Goal: Contribute content

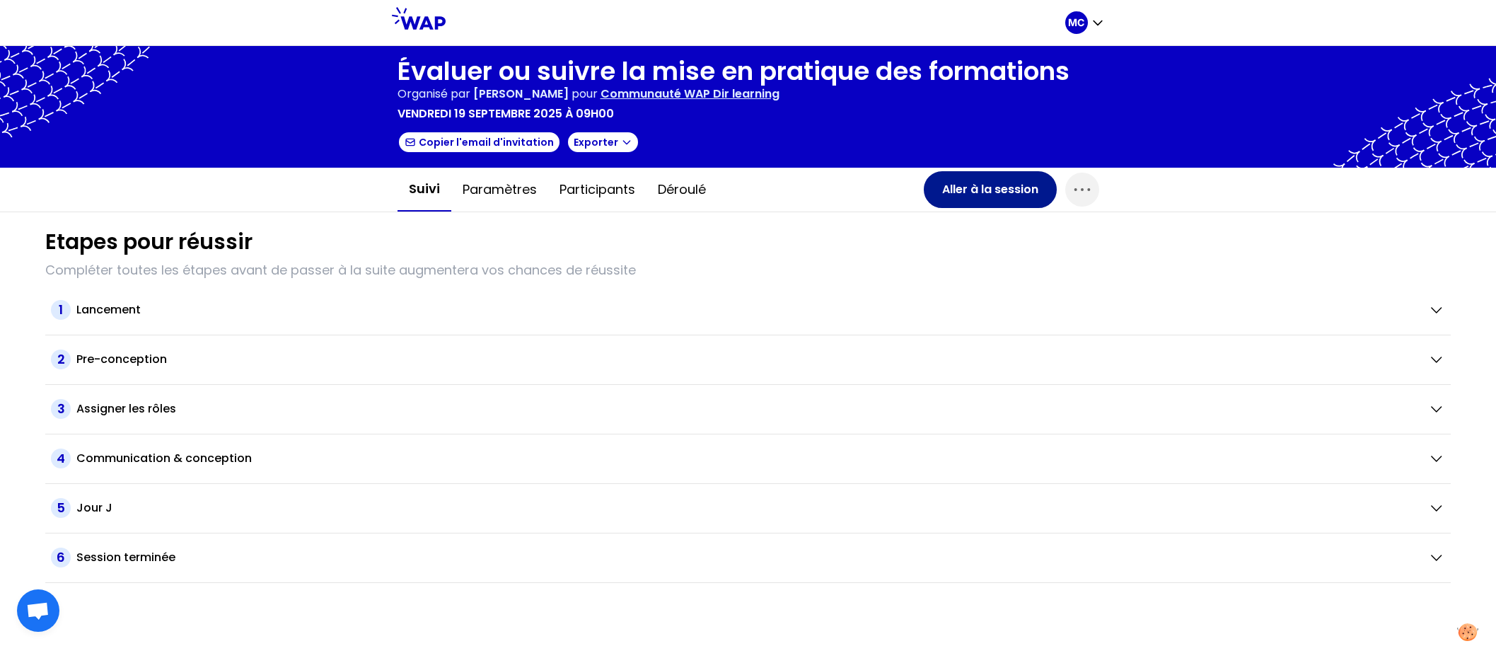
click at [930, 191] on button "Aller à la session" at bounding box center [990, 189] width 133 height 37
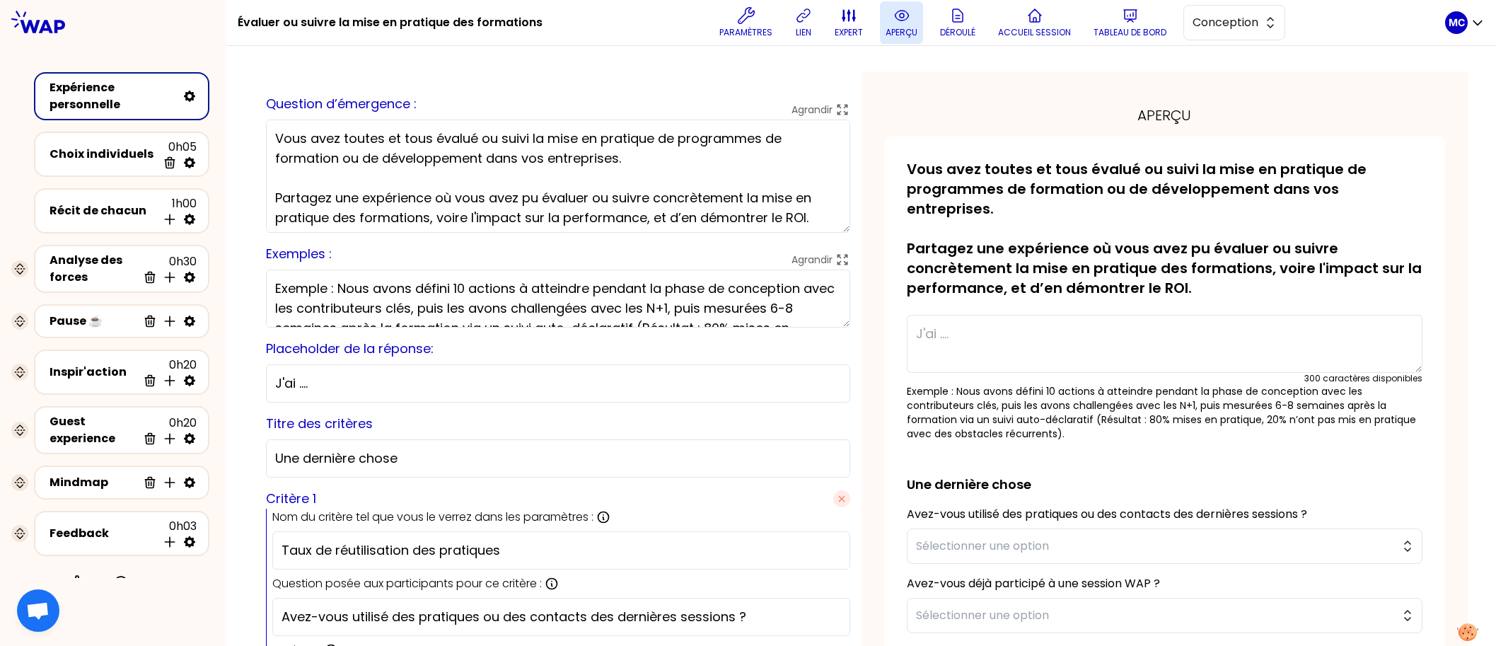
click at [886, 30] on p "aperçu" at bounding box center [902, 32] width 32 height 11
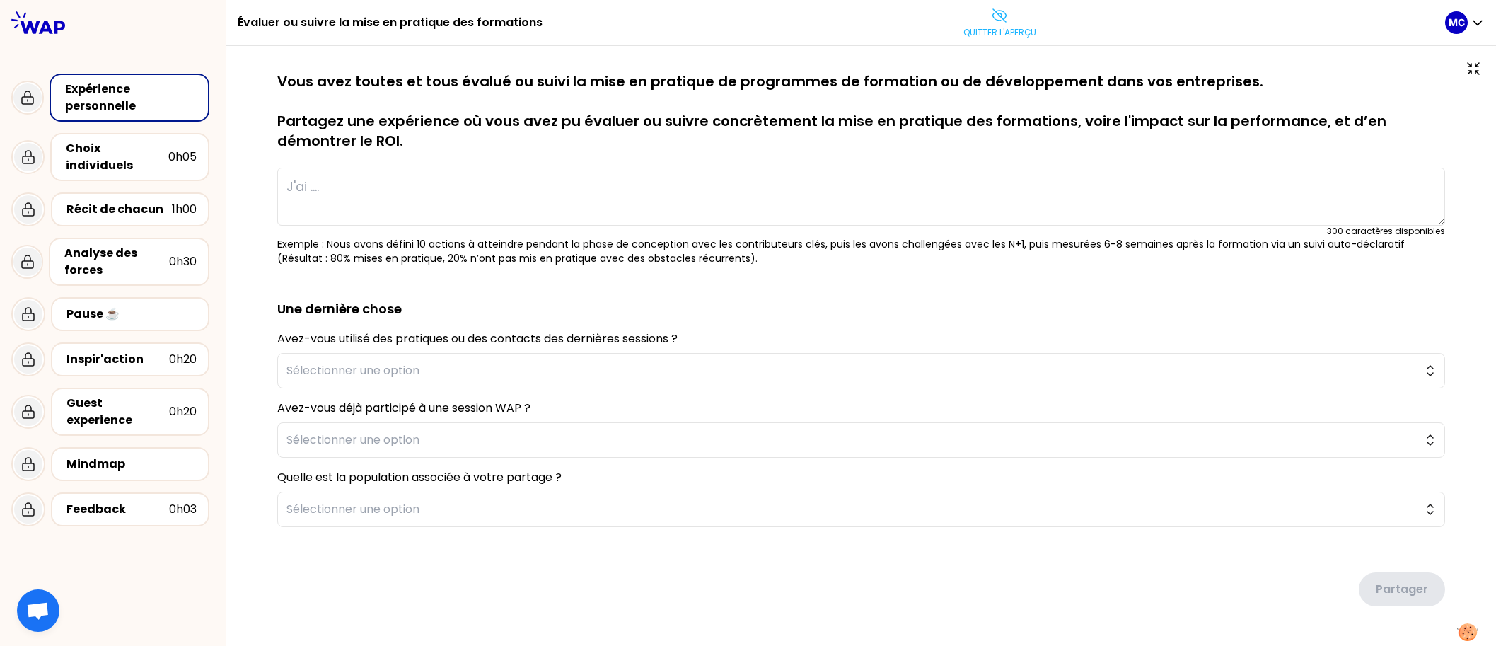
type textarea "Nous avons accompagné la transformation du métier de journaliste en déployant u…"
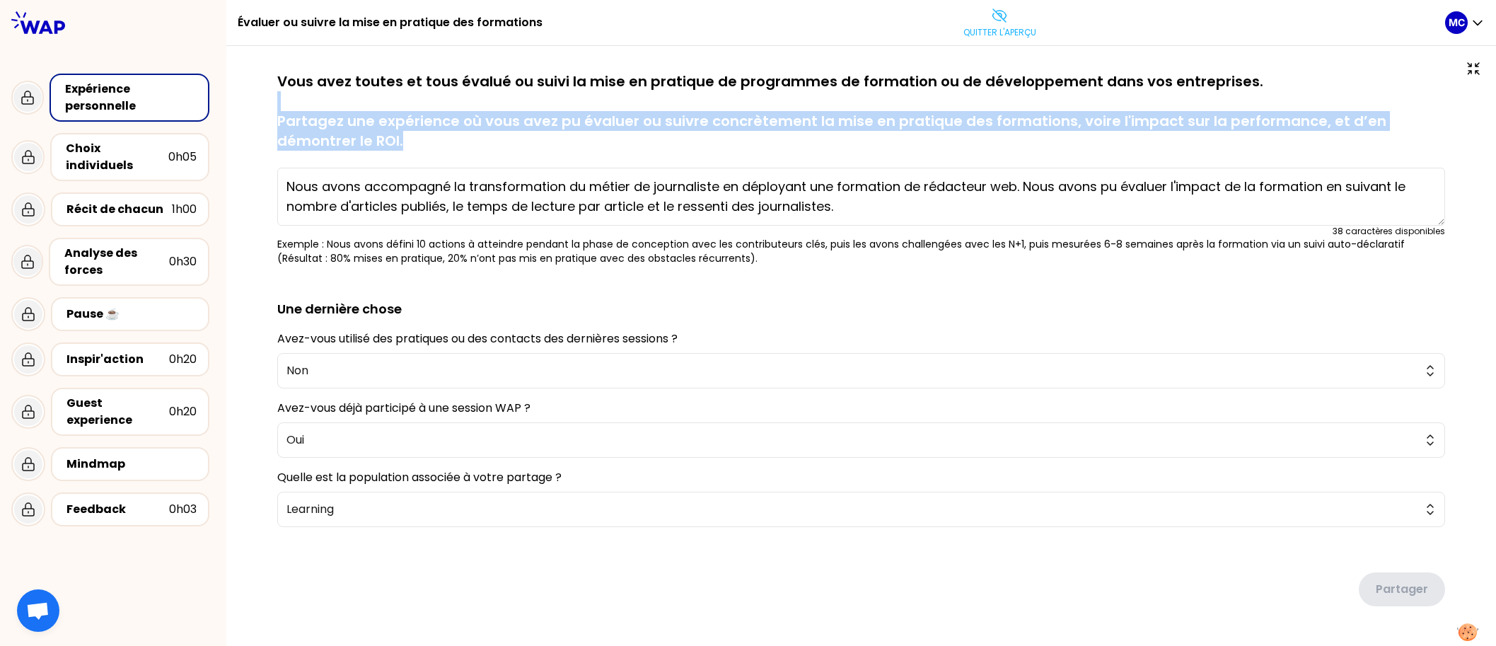
drag, startPoint x: 838, startPoint y: 144, endPoint x: 745, endPoint y: 62, distance: 124.8
click at [749, 88] on p "Vous avez toutes et tous évalué ou suivi la mise en pratique de programmes de f…" at bounding box center [861, 110] width 1168 height 79
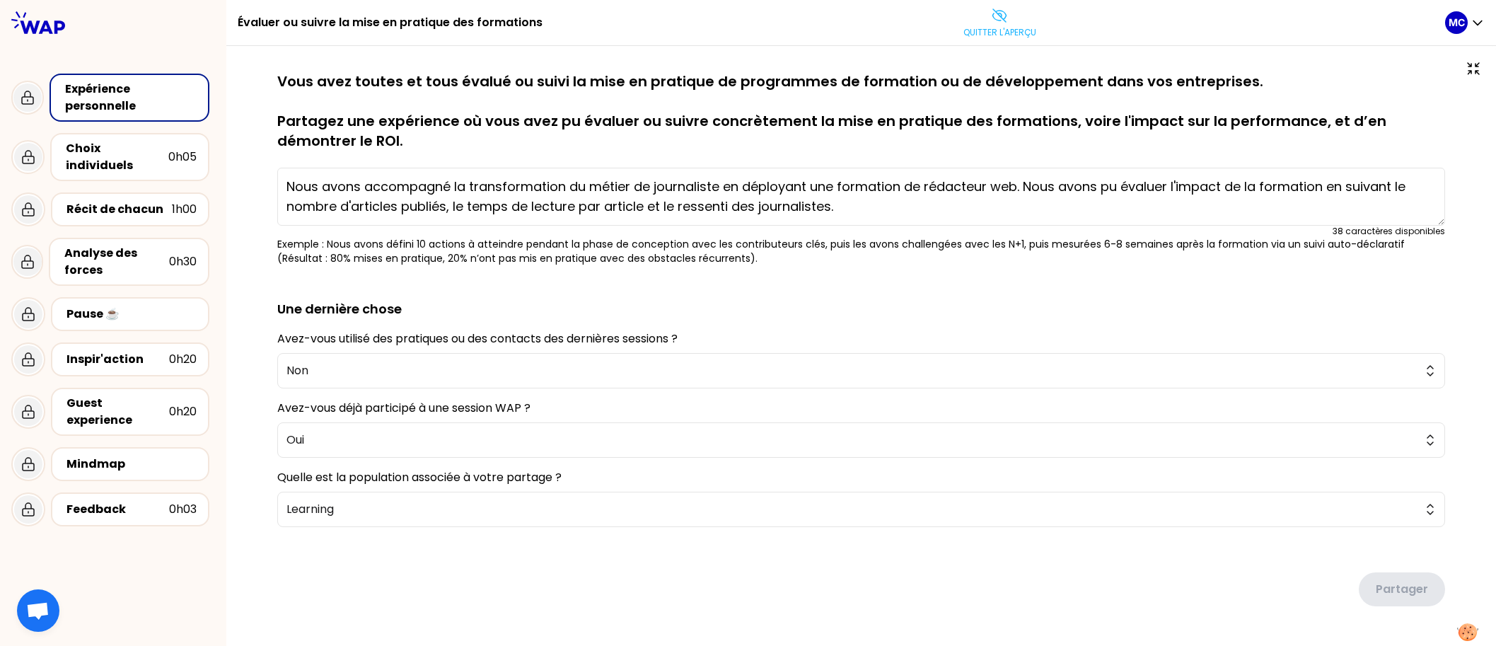
click at [745, 62] on div at bounding box center [861, 65] width 1213 height 11
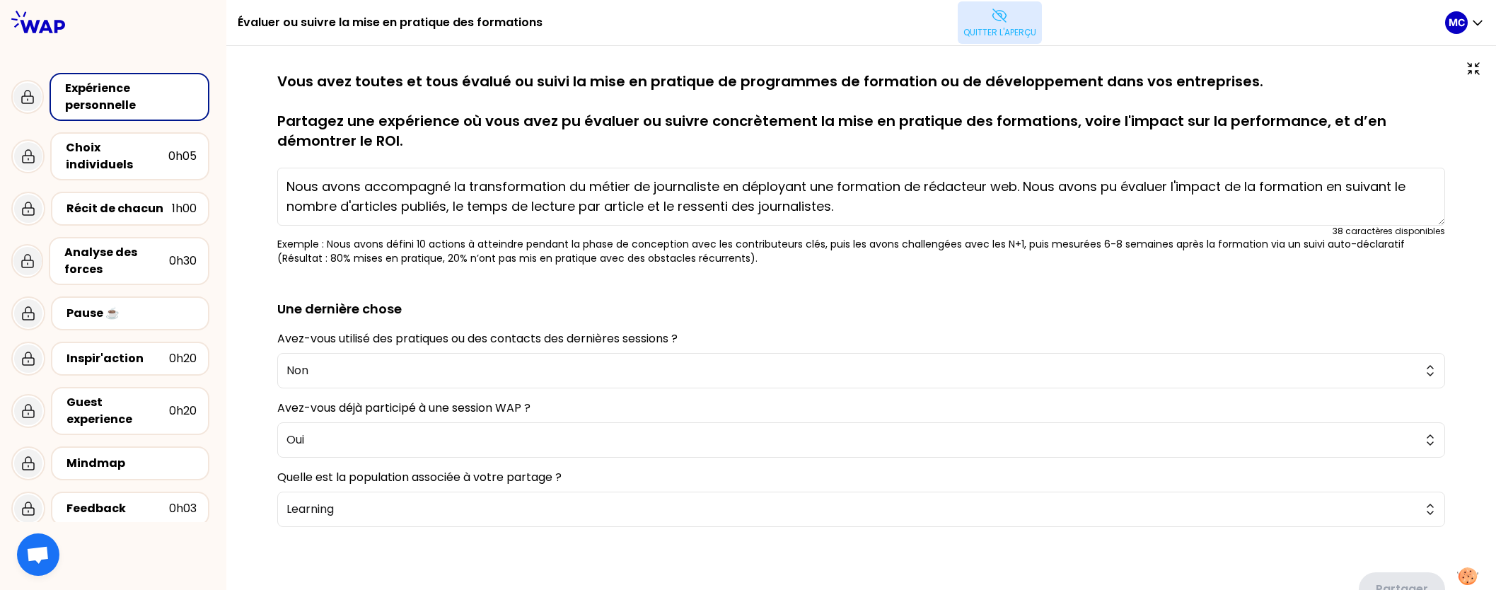
click at [991, 28] on p "Quitter l'aperçu" at bounding box center [1000, 32] width 73 height 11
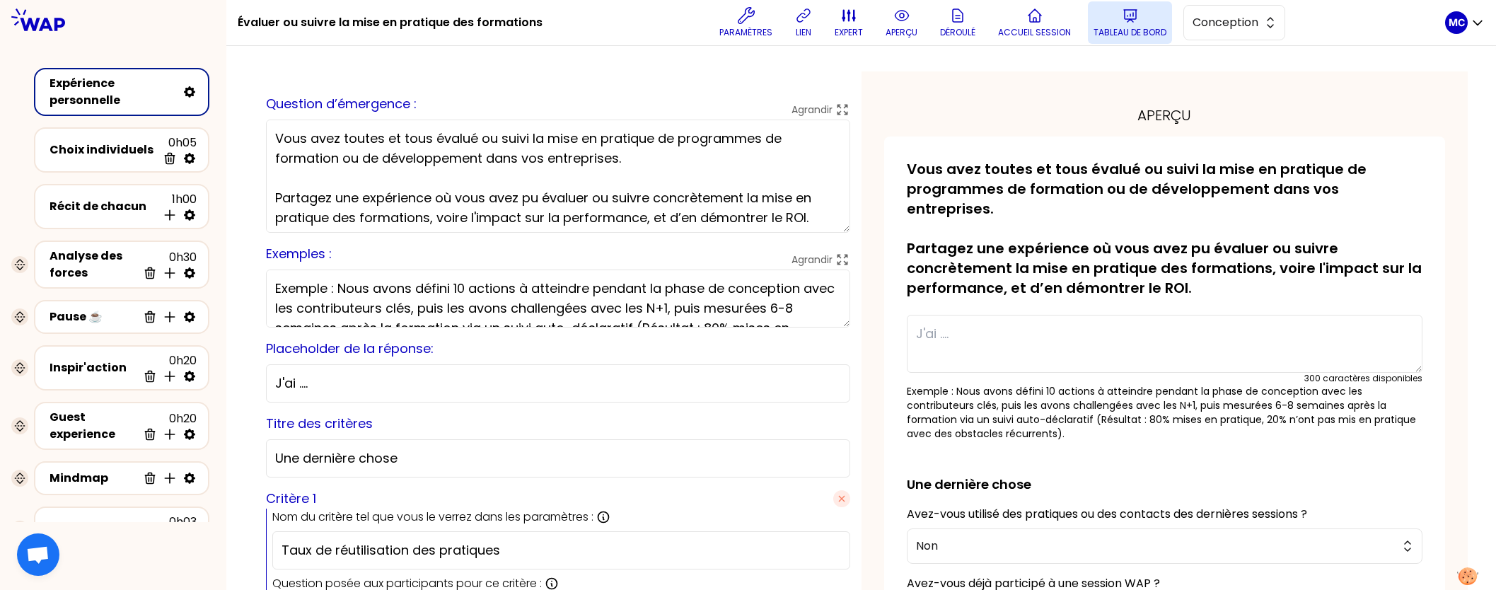
click at [1100, 28] on p "Tableau de bord" at bounding box center [1130, 32] width 73 height 11
click at [1025, 28] on p "Accueil session" at bounding box center [1034, 32] width 73 height 11
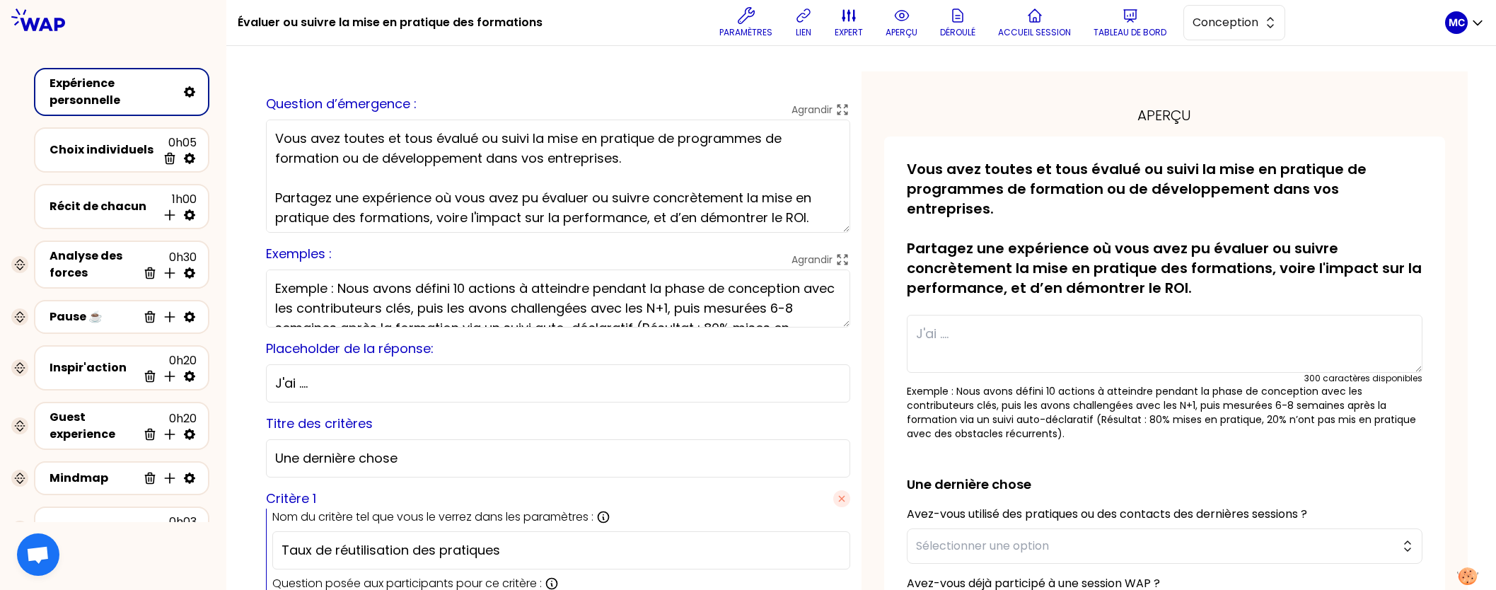
click at [906, 30] on p "aperçu" at bounding box center [902, 32] width 32 height 11
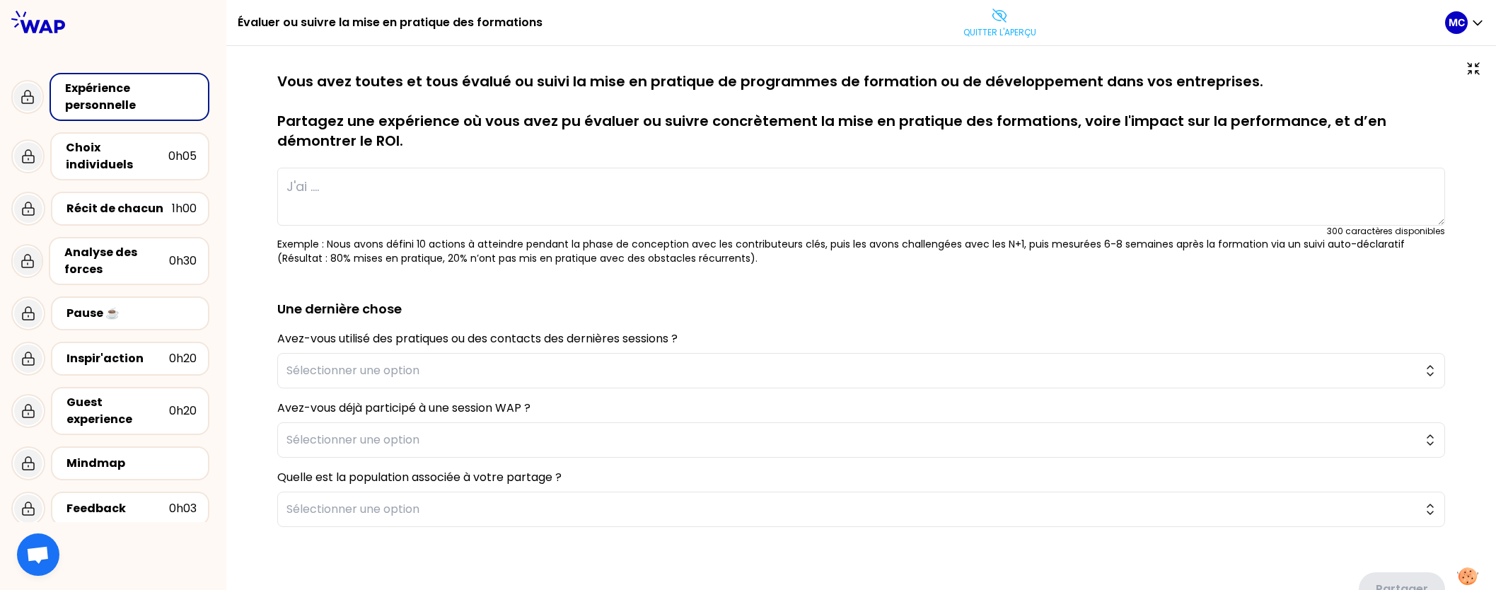
type textarea "Nous avons accompagné la transformation du métier de journaliste en déployant u…"
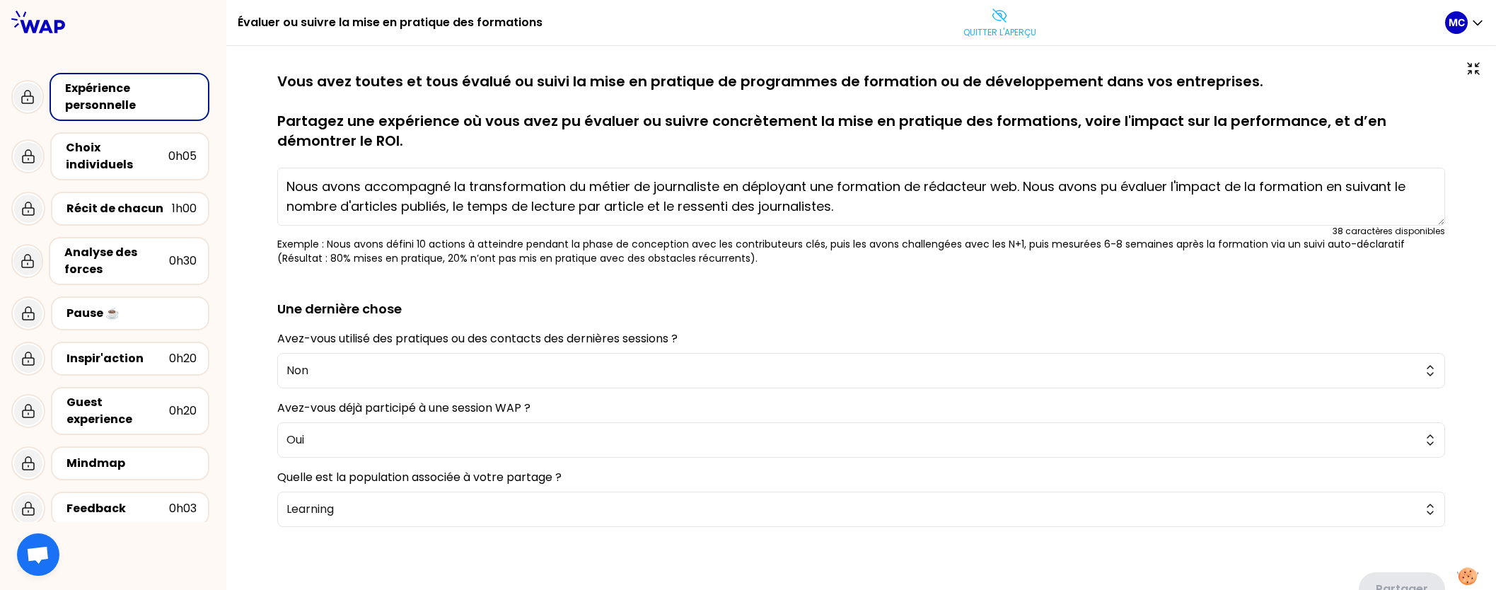
click at [988, 35] on p "Quitter l'aperçu" at bounding box center [1000, 32] width 73 height 11
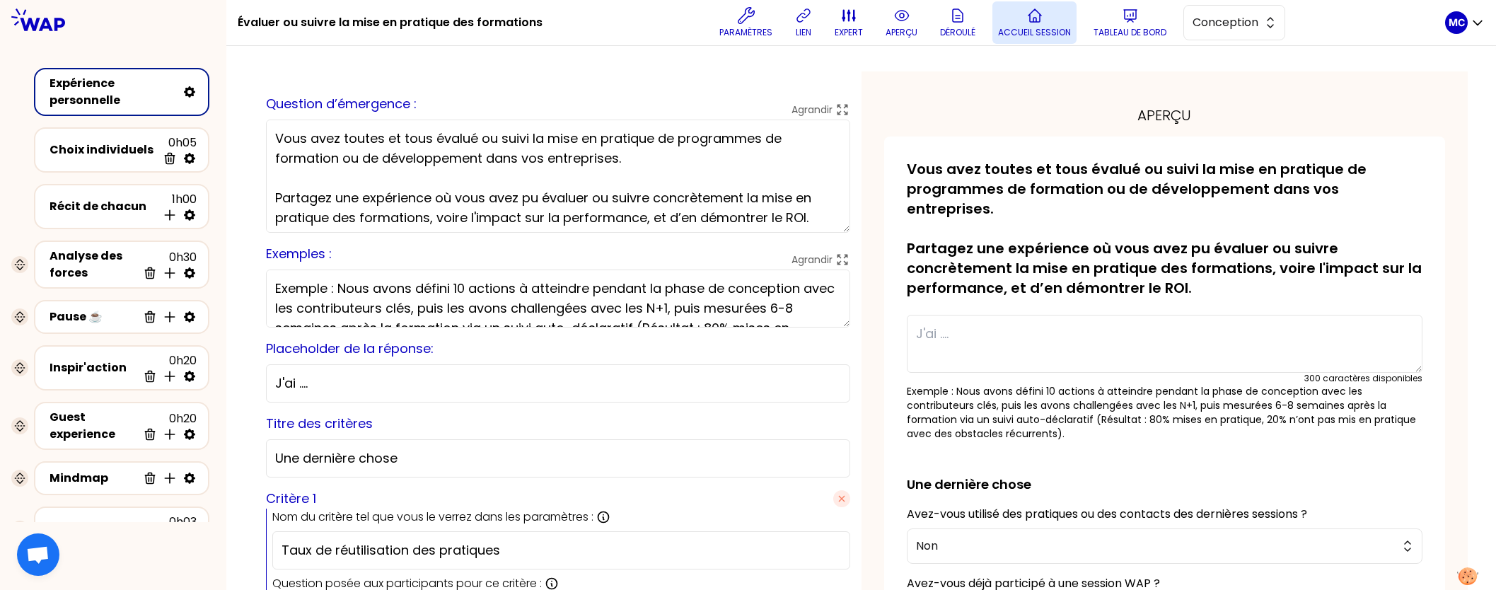
click at [1039, 22] on icon at bounding box center [1035, 15] width 17 height 17
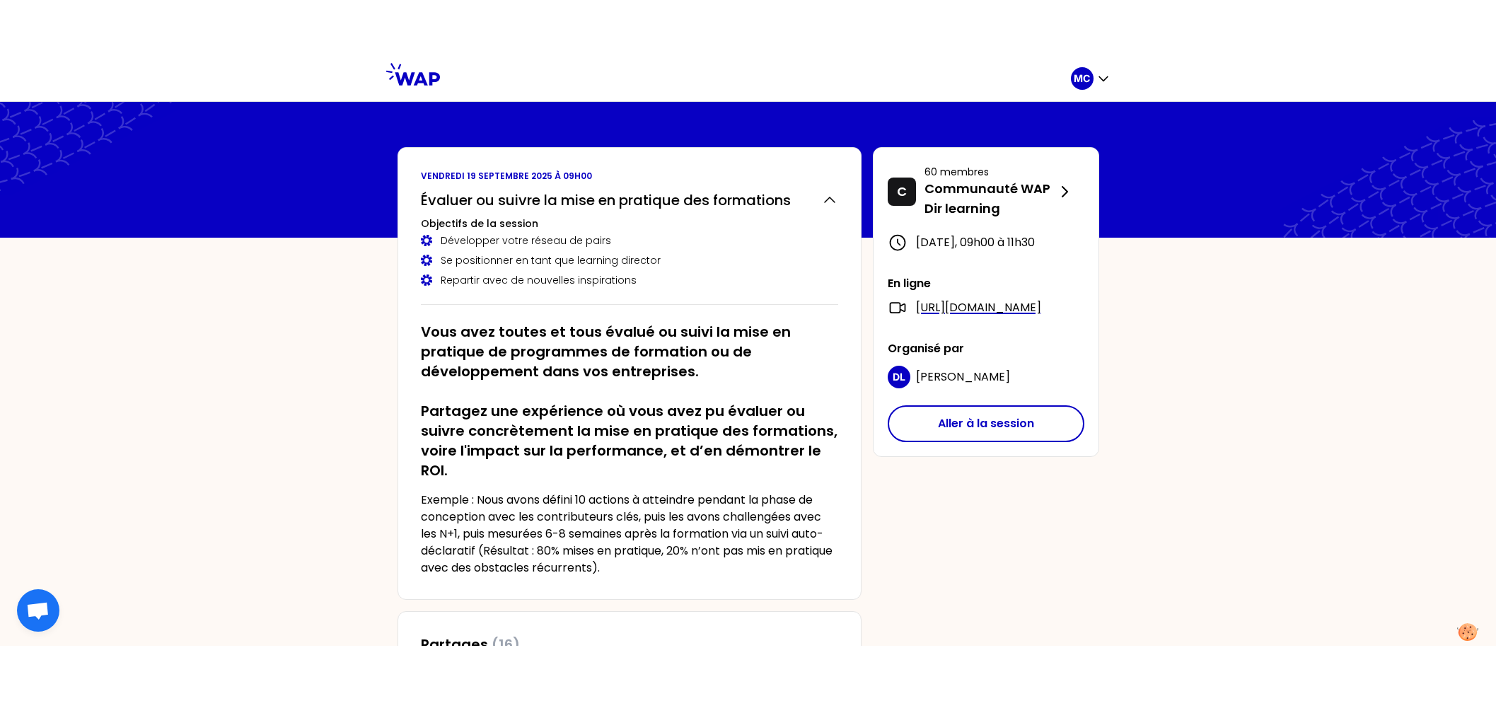
scroll to position [26, 0]
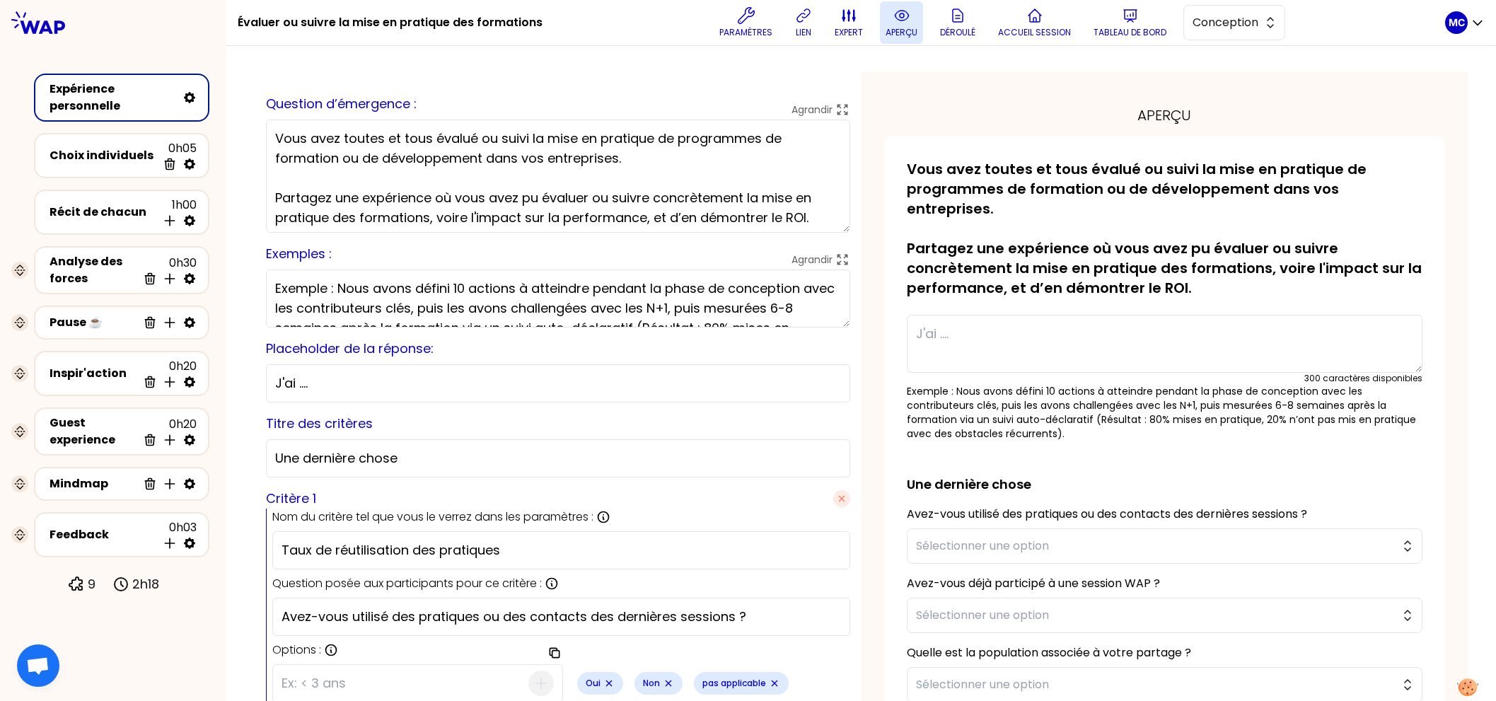
click at [901, 31] on p "aperçu" at bounding box center [902, 32] width 32 height 11
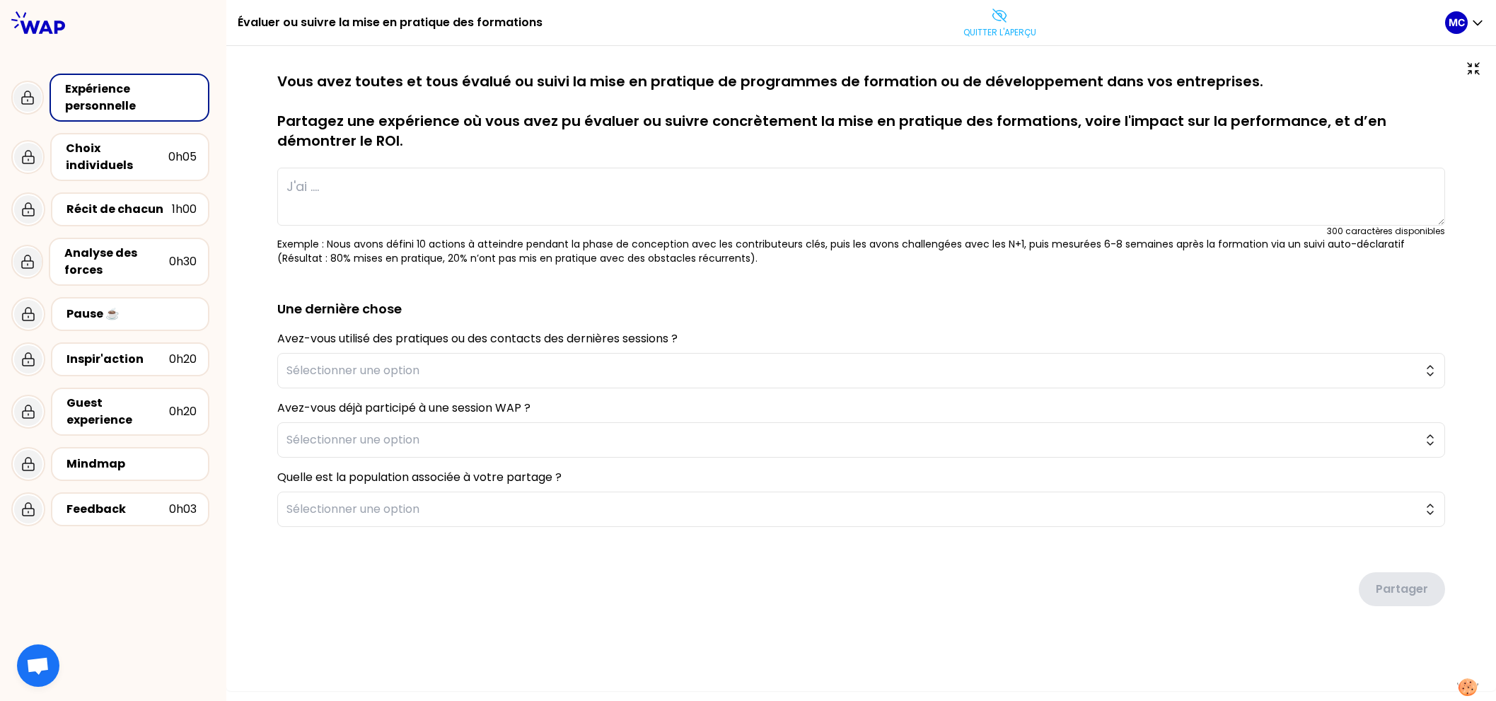
type textarea "Nous avons accompagné la transformation du métier de journaliste en déployant u…"
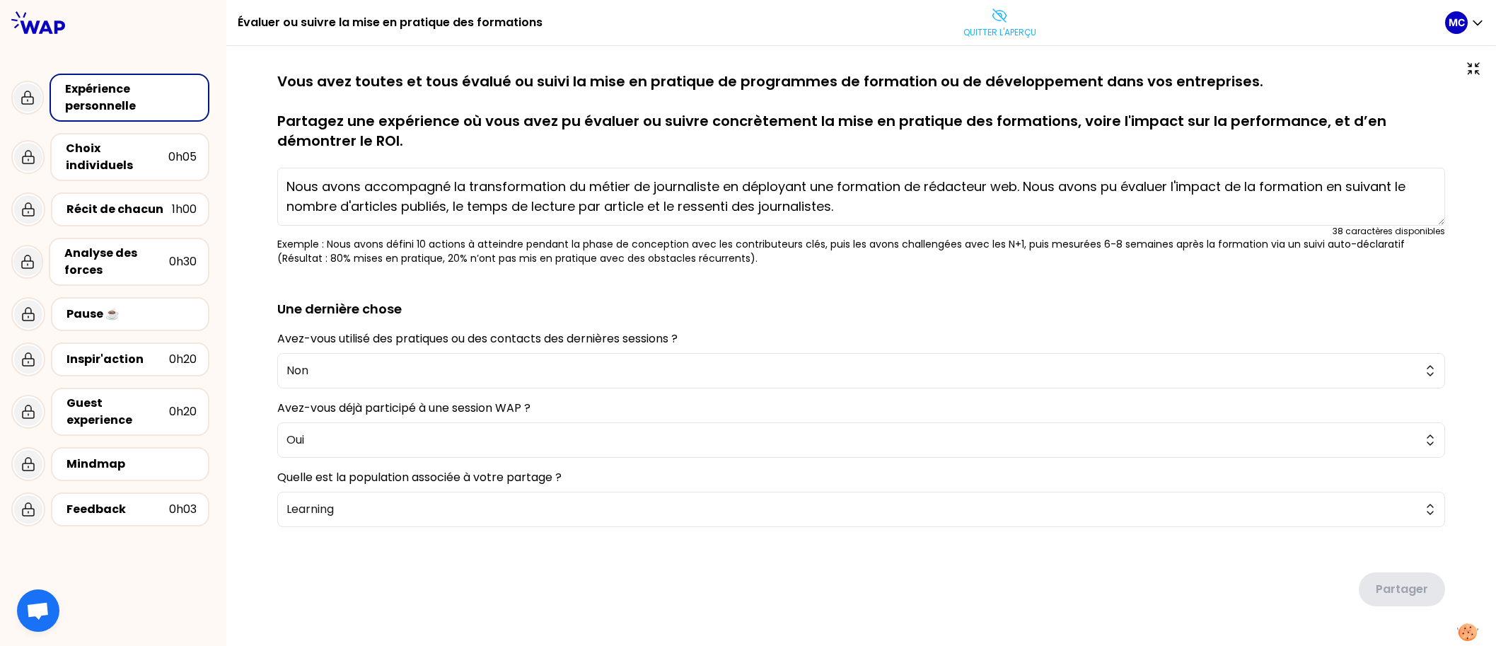
click at [705, 132] on p "Vous avez toutes et tous évalué ou suivi la mise en pratique de programmes de f…" at bounding box center [861, 110] width 1168 height 79
drag, startPoint x: 544, startPoint y: 34, endPoint x: 229, endPoint y: 23, distance: 315.7
click at [229, 23] on div "Évaluer ou suivre la mise en pratique des formations Quitter l'aperçu MC" at bounding box center [861, 23] width 1270 height 46
click at [315, 133] on p "Vous avez toutes et tous évalué ou suivi la mise en pratique de programmes de f…" at bounding box center [861, 110] width 1168 height 79
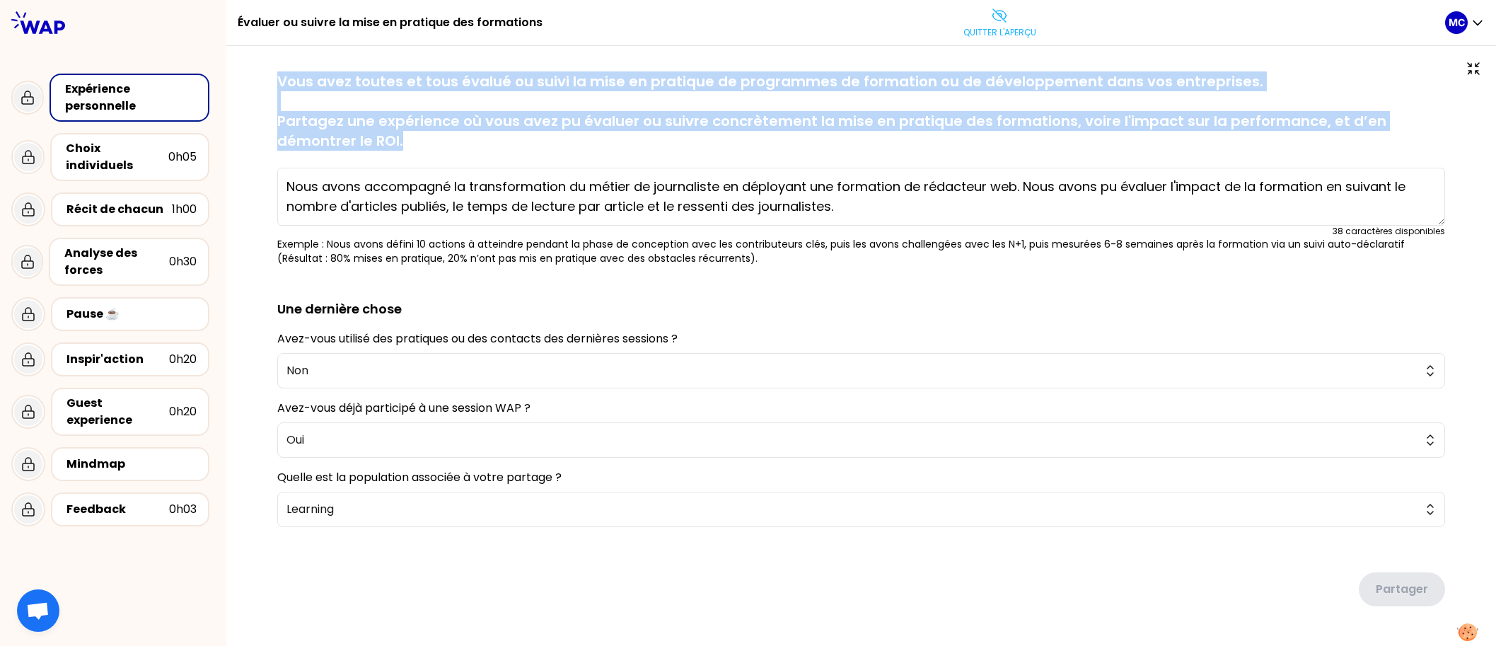
drag, startPoint x: 349, startPoint y: 141, endPoint x: 276, endPoint y: 83, distance: 93.7
click at [276, 83] on div "sauvegardé Vous avez toutes et tous évalué ou suivi la mise en pratique de prog…" at bounding box center [861, 366] width 1213 height 591
click at [361, 176] on textarea "Nous avons accompagné la transformation du métier de journaliste en déployant u…" at bounding box center [861, 197] width 1168 height 58
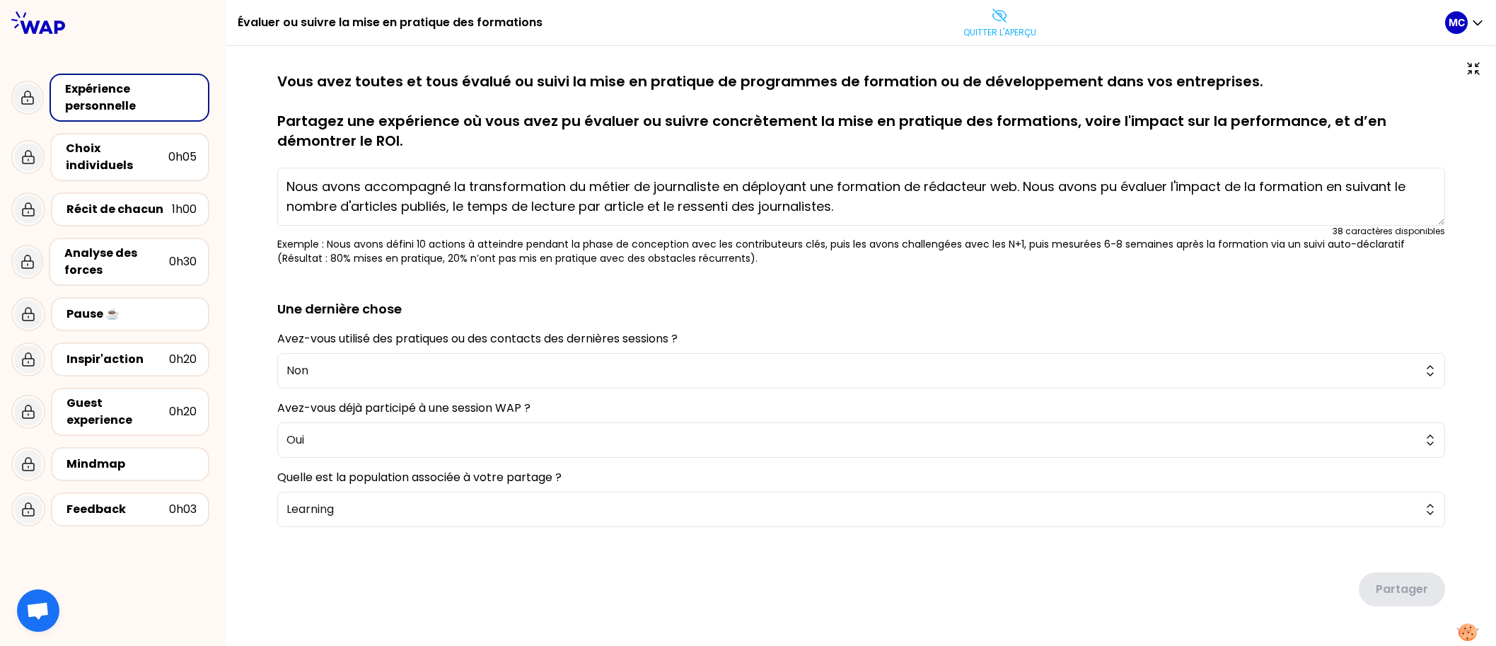
click at [386, 114] on p "Vous avez toutes et tous évalué ou suivi la mise en pratique de programmes de f…" at bounding box center [861, 110] width 1168 height 79
click at [1000, 45] on div "Évaluer ou suivre la mise en pratique des formations Quitter l'aperçu" at bounding box center [842, 22] width 1208 height 45
click at [995, 37] on p "Quitter l'aperçu" at bounding box center [1000, 32] width 73 height 11
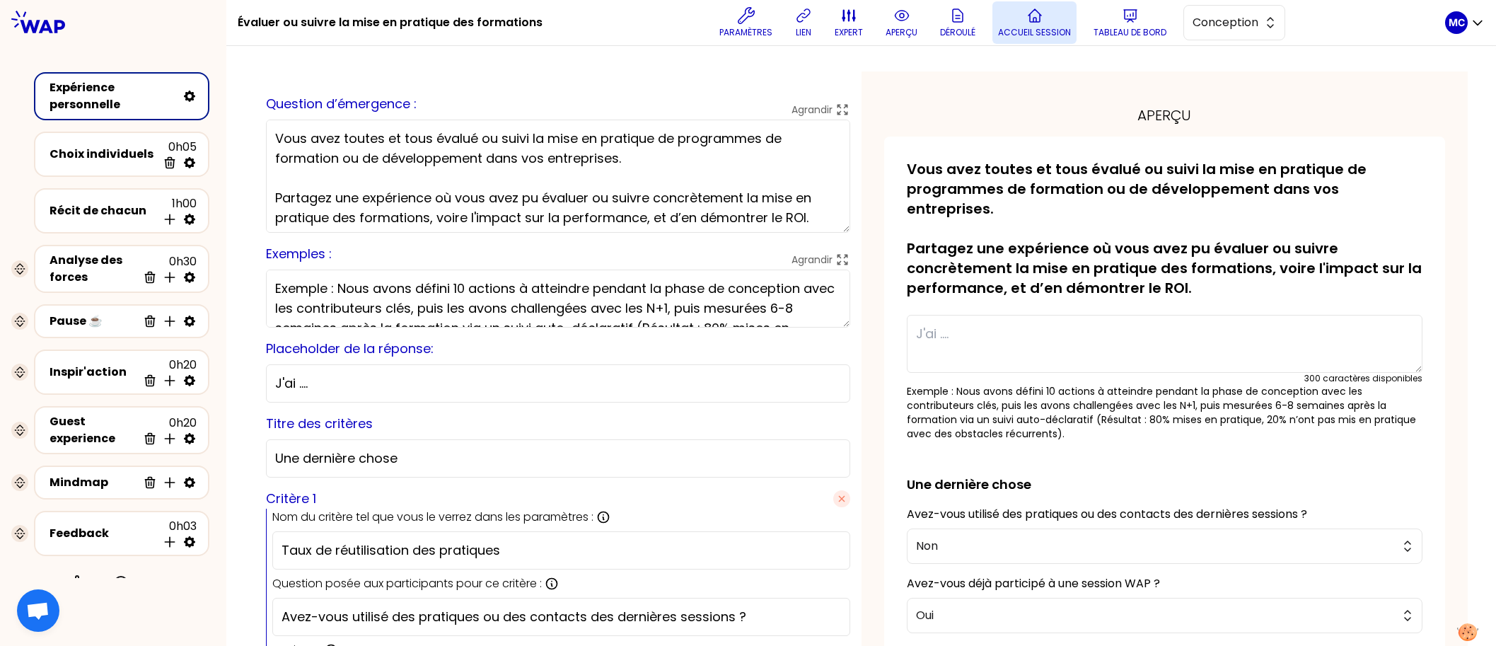
click at [1051, 33] on p "Accueil session" at bounding box center [1034, 32] width 73 height 11
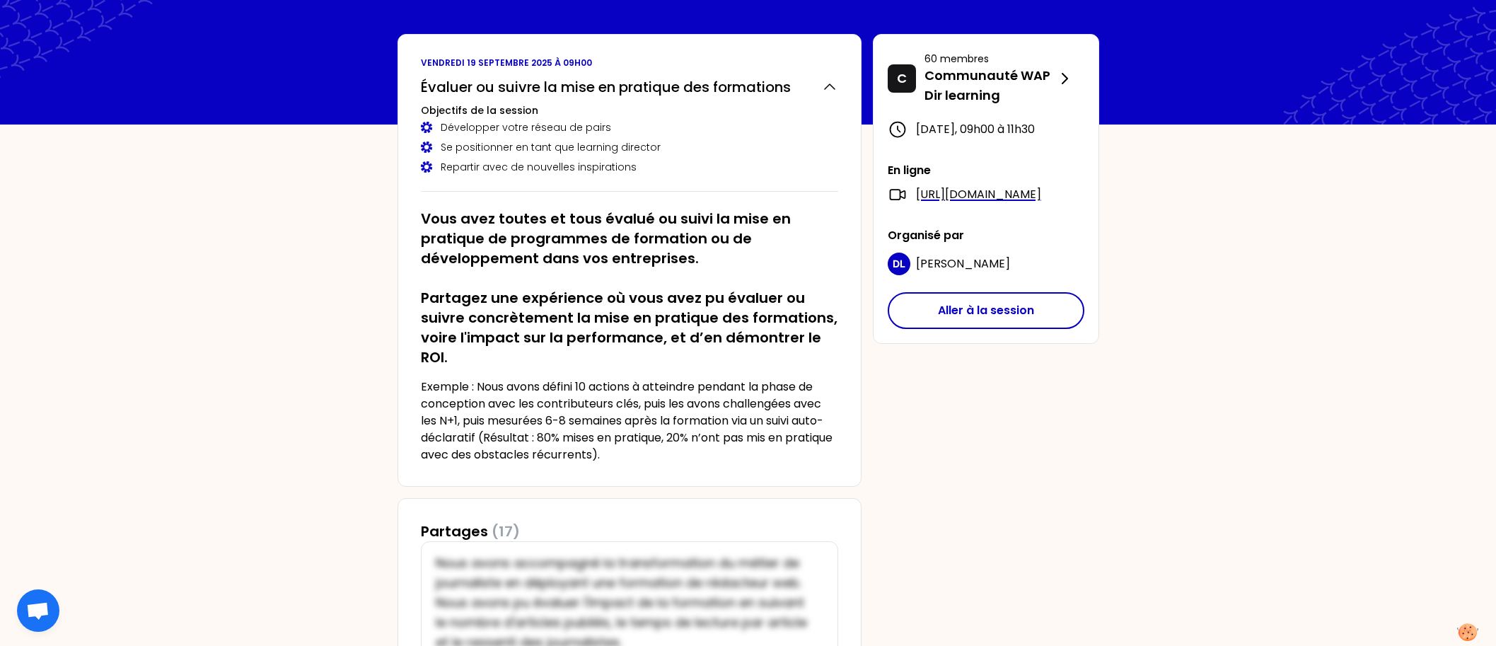
scroll to position [55, 0]
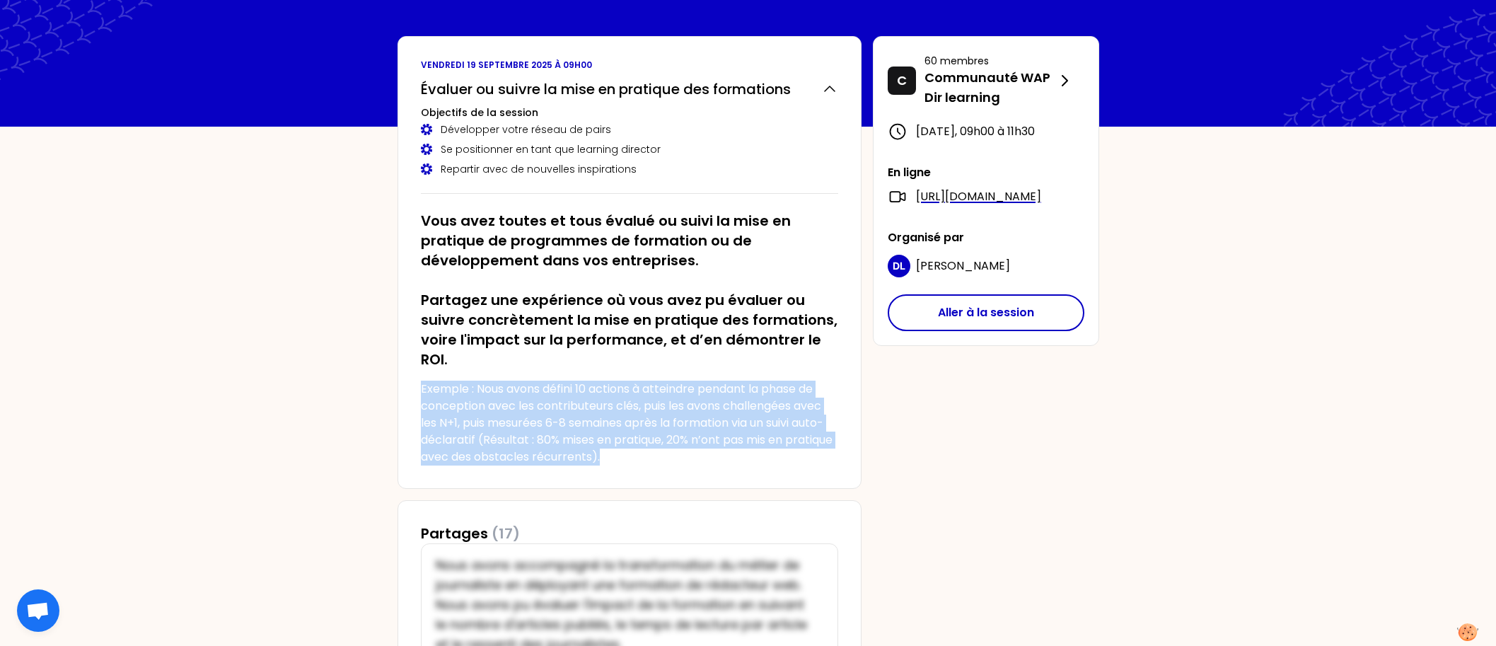
drag, startPoint x: 674, startPoint y: 458, endPoint x: 396, endPoint y: 386, distance: 287.1
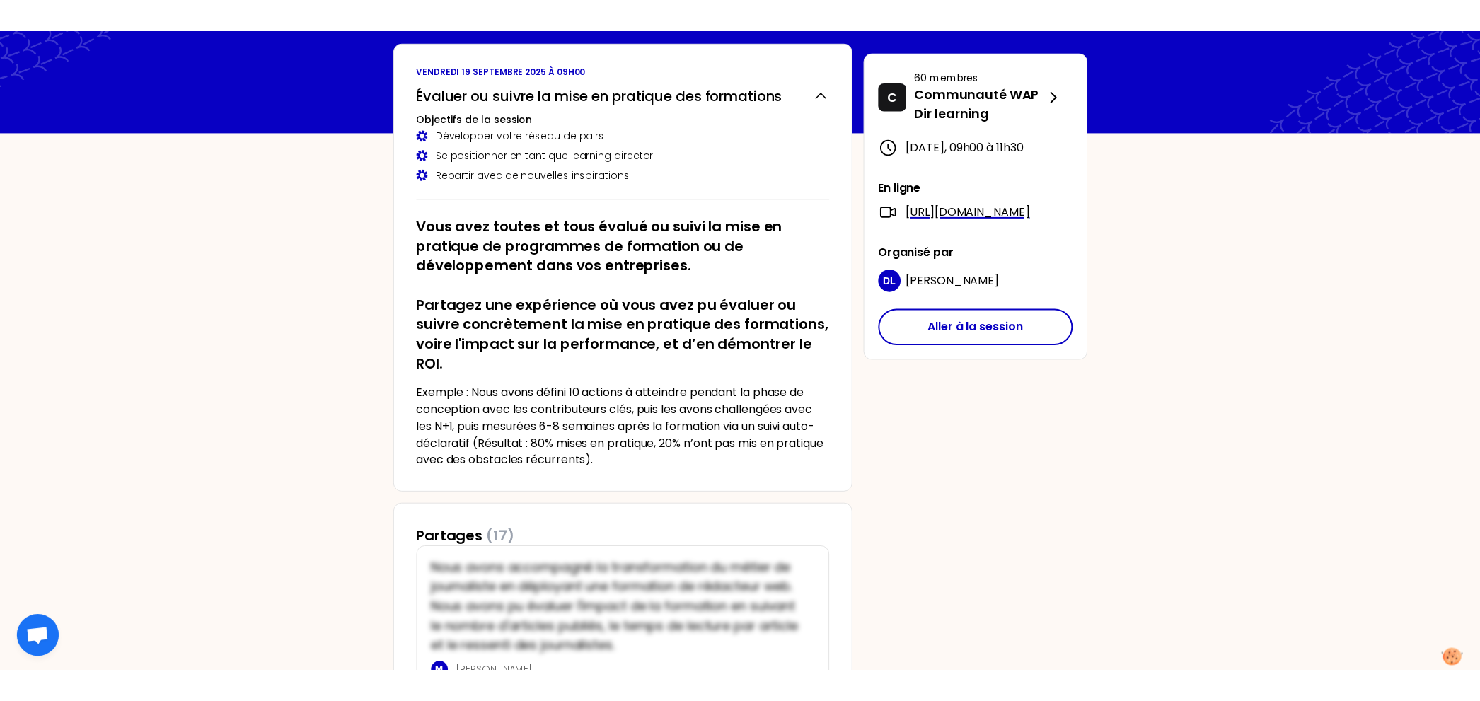
scroll to position [81, 0]
